Goal: Information Seeking & Learning: Learn about a topic

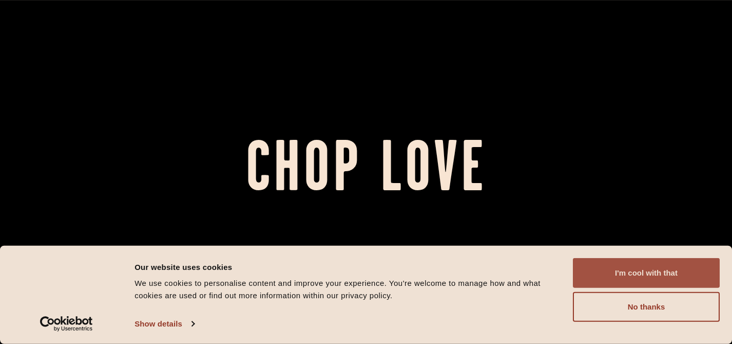
click at [630, 271] on button "I'm cool with that" at bounding box center [646, 273] width 147 height 30
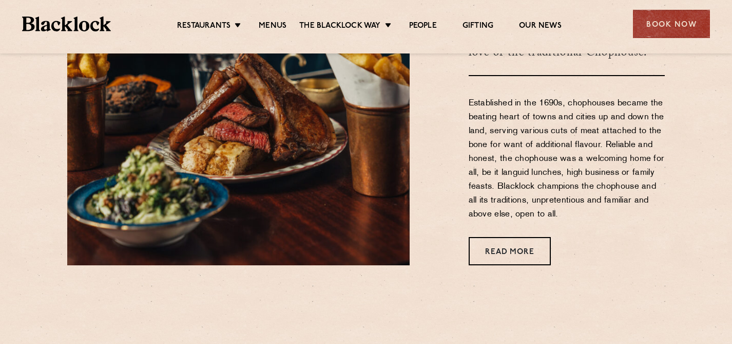
scroll to position [449, 0]
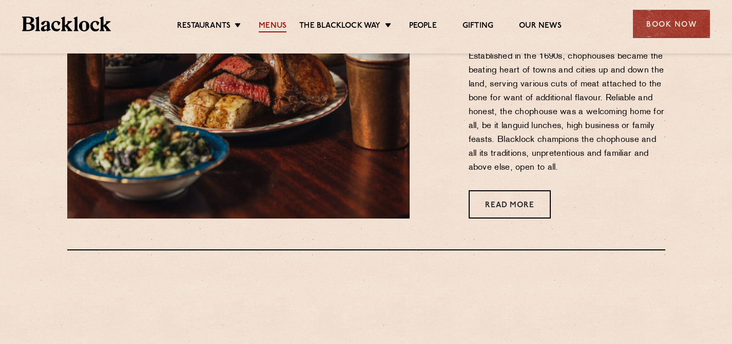
click at [268, 24] on link "Menus" at bounding box center [273, 26] width 28 height 11
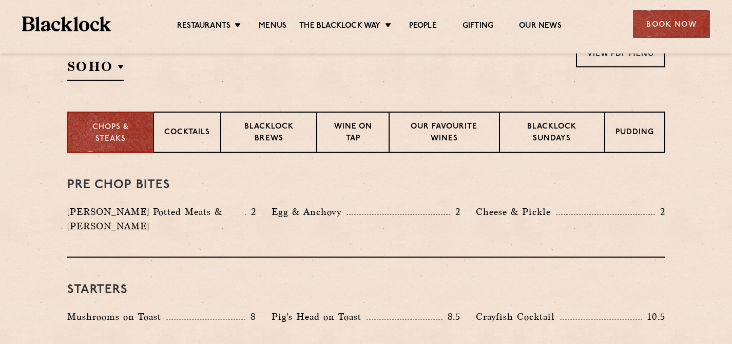
scroll to position [364, 0]
click at [420, 139] on p "Our favourite wines" at bounding box center [444, 134] width 89 height 24
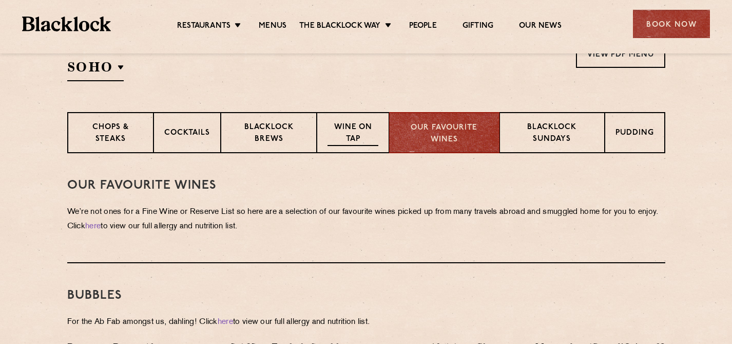
click at [375, 134] on p "Wine on Tap" at bounding box center [353, 134] width 50 height 24
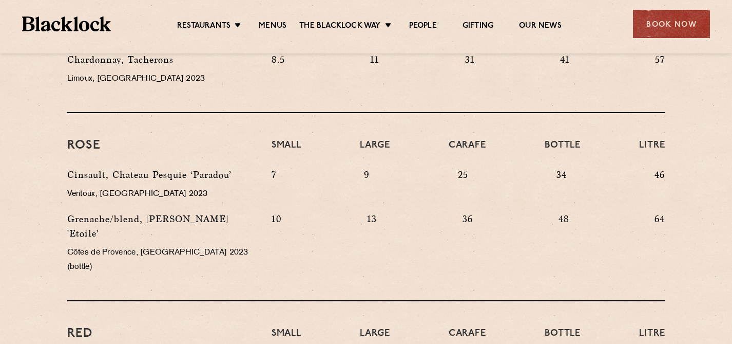
scroll to position [746, 0]
